Goal: Task Accomplishment & Management: Use online tool/utility

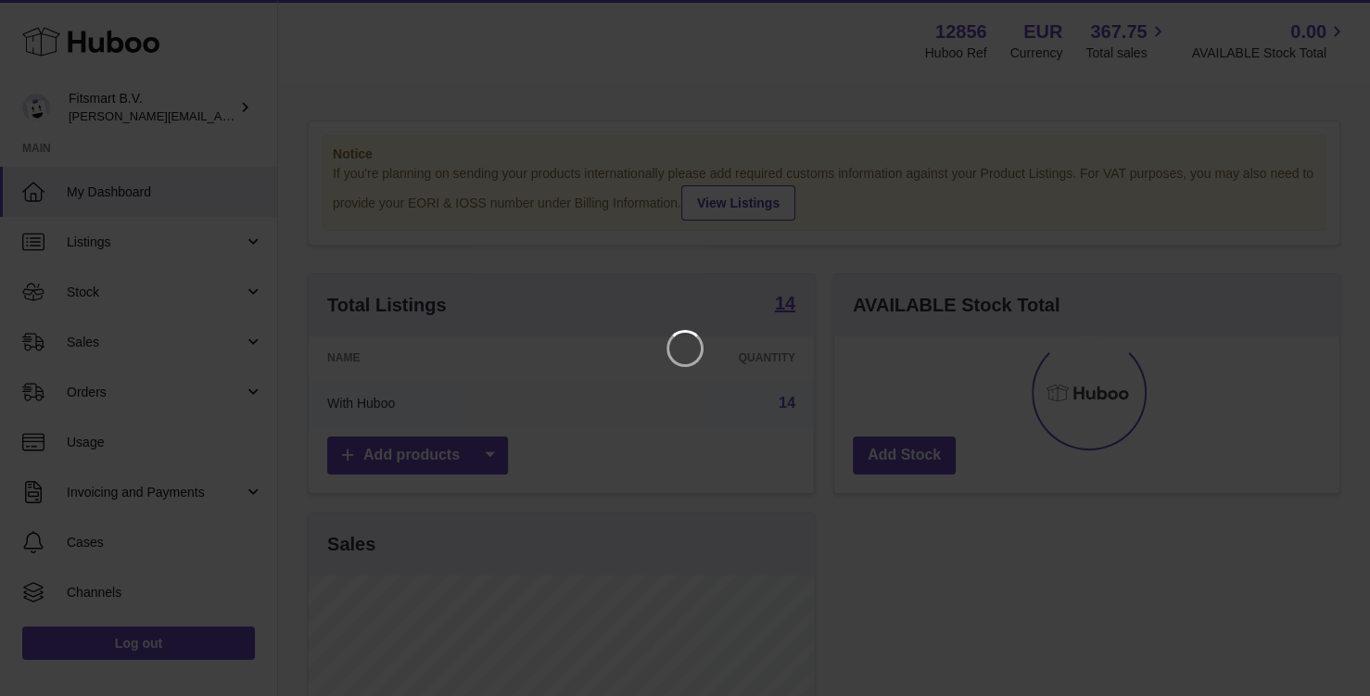
scroll to position [288, 506]
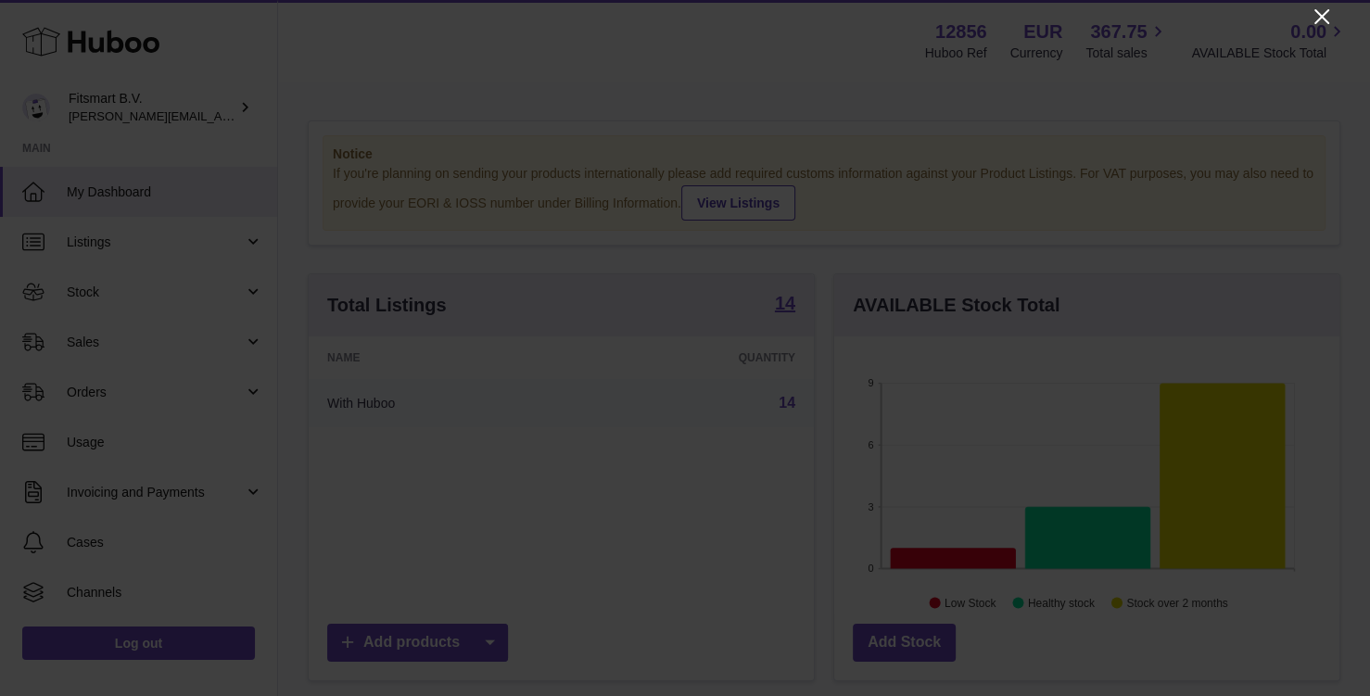
click at [1232, 21] on icon "Close" at bounding box center [1321, 16] width 15 height 15
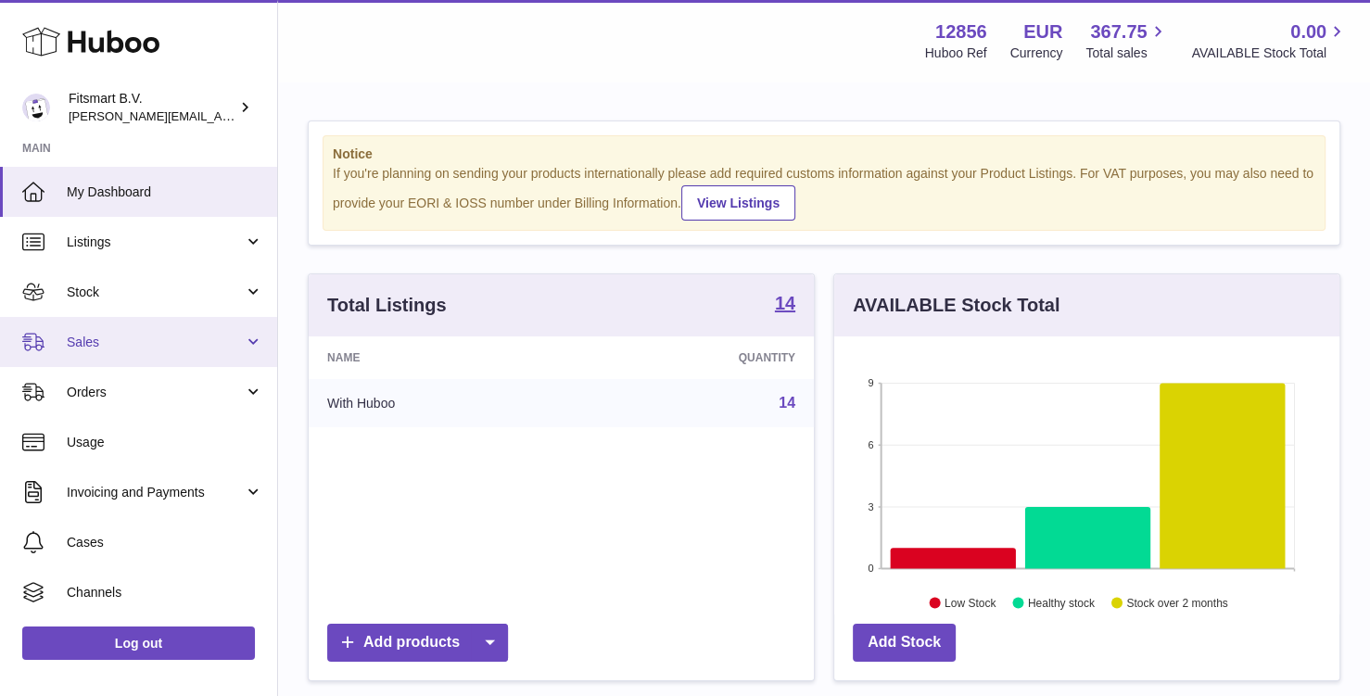
click at [136, 329] on link "Sales" at bounding box center [138, 342] width 277 height 50
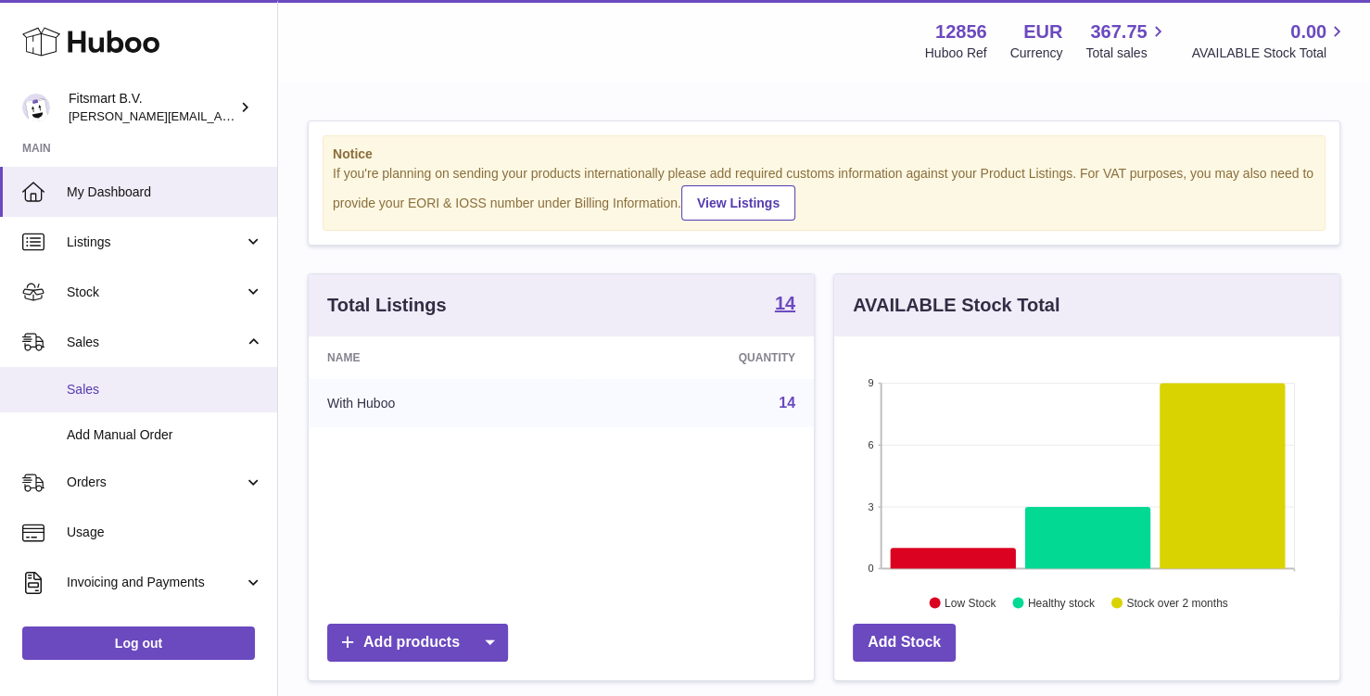
click at [158, 384] on span "Sales" at bounding box center [165, 390] width 196 height 18
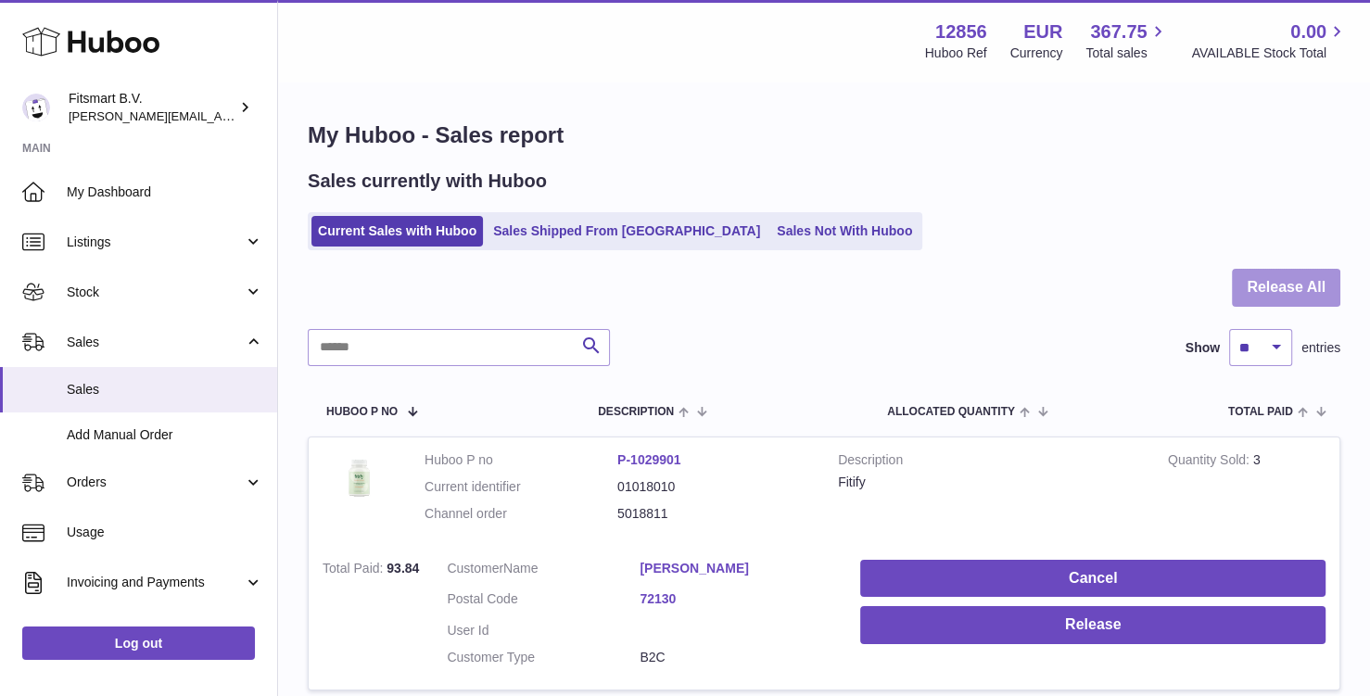
click at [1277, 293] on button "Release All" at bounding box center [1286, 288] width 108 height 38
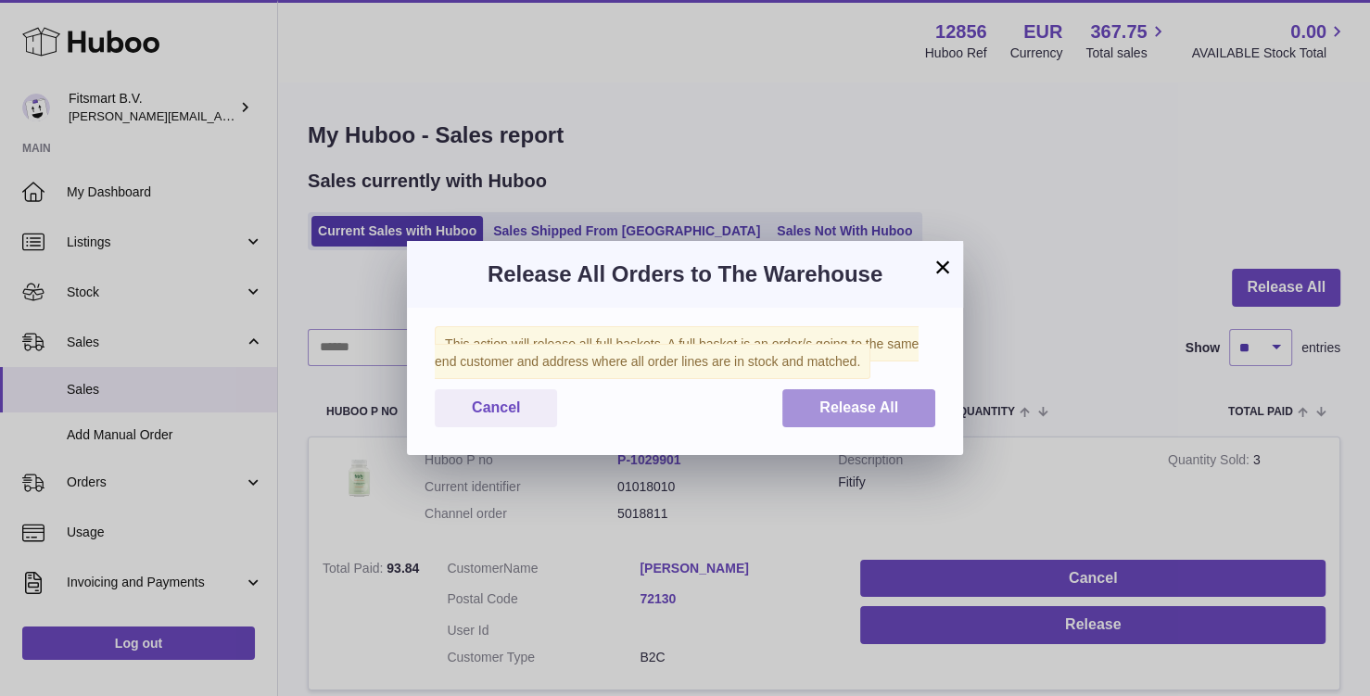
click at [854, 399] on span "Release All" at bounding box center [858, 407] width 79 height 16
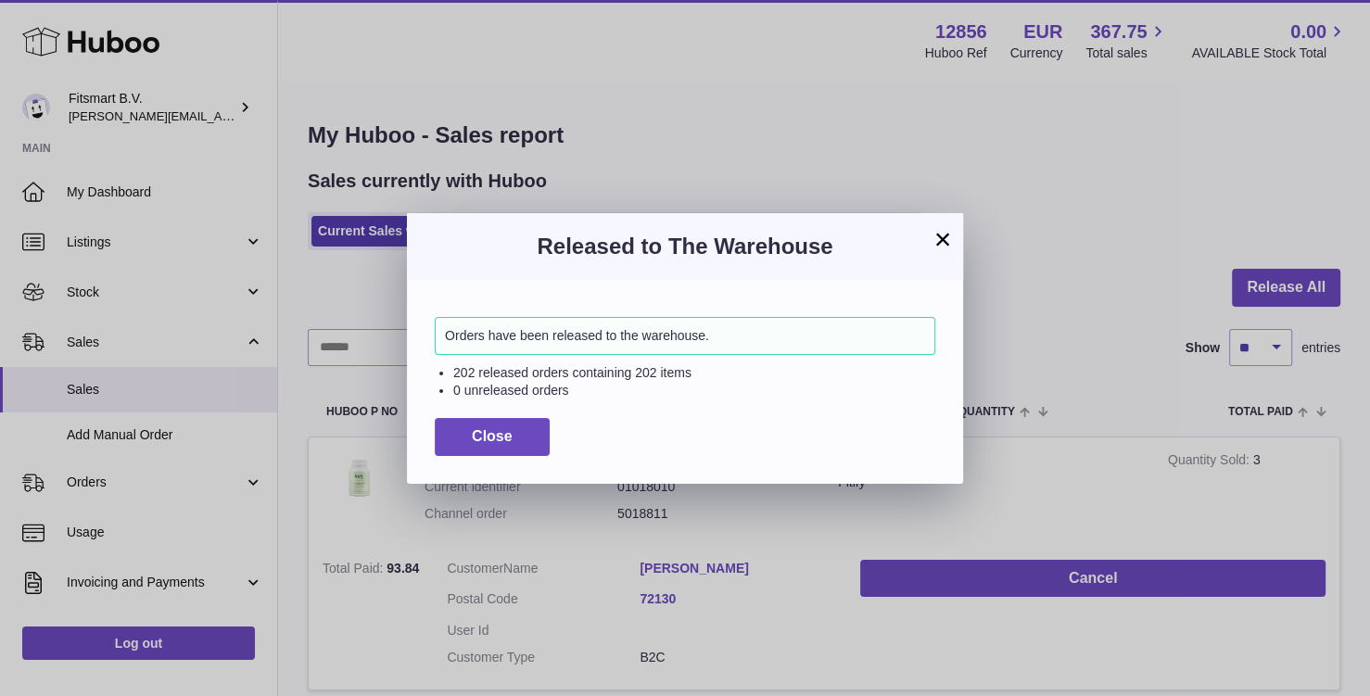
click at [466, 371] on li "202 released orders containing 202 items" at bounding box center [694, 373] width 482 height 18
copy li "202"
